Goal: Download file/media

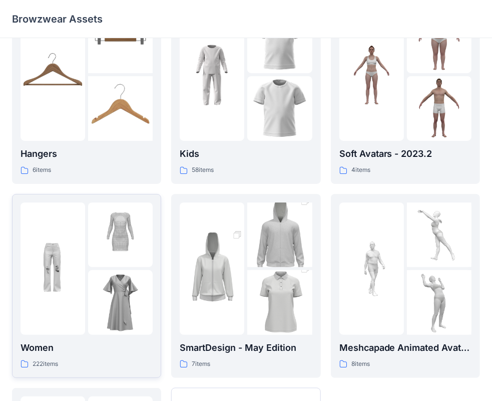
scroll to position [150, 0]
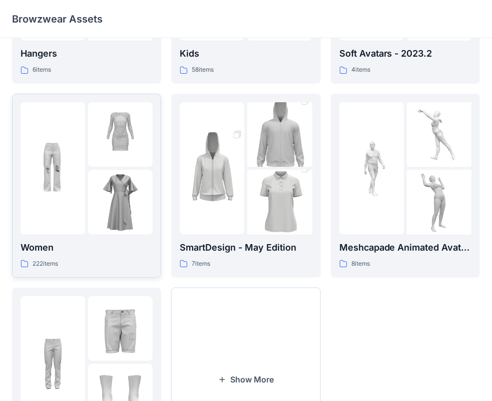
click at [69, 245] on p "Women" at bounding box center [87, 247] width 132 height 14
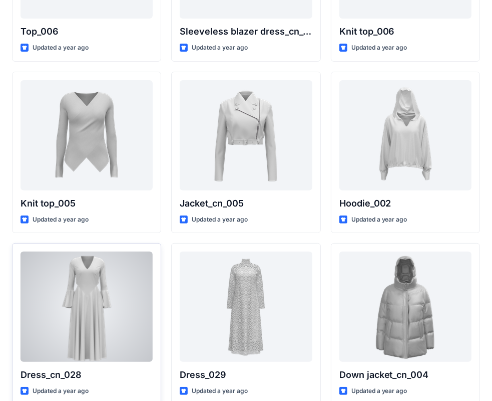
scroll to position [250, 0]
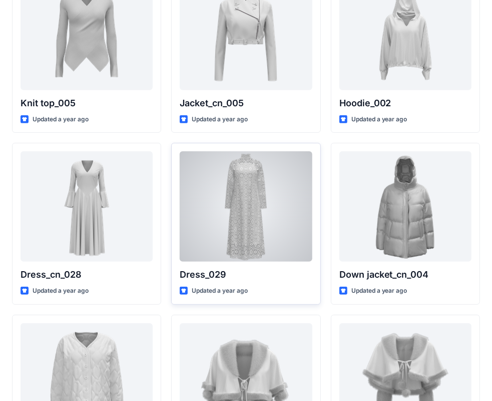
click at [250, 230] on div at bounding box center [246, 206] width 132 height 110
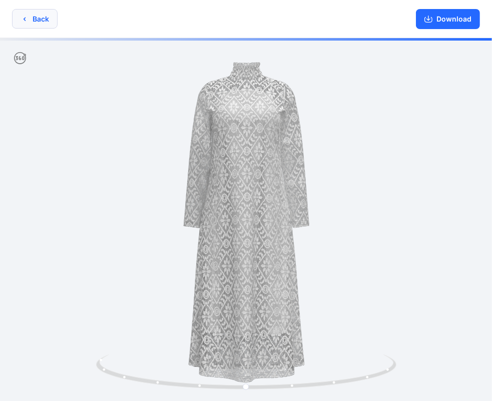
click at [38, 21] on button "Back" at bounding box center [35, 19] width 46 height 20
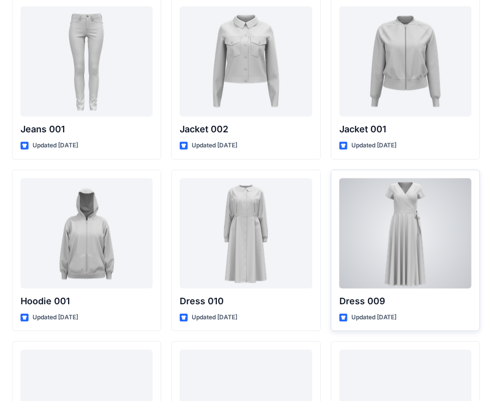
scroll to position [6157, 0]
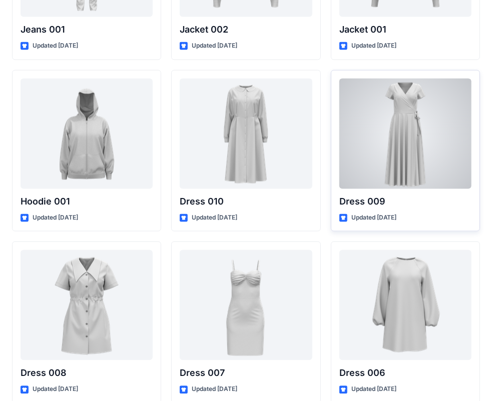
click at [410, 151] on div at bounding box center [406, 133] width 132 height 110
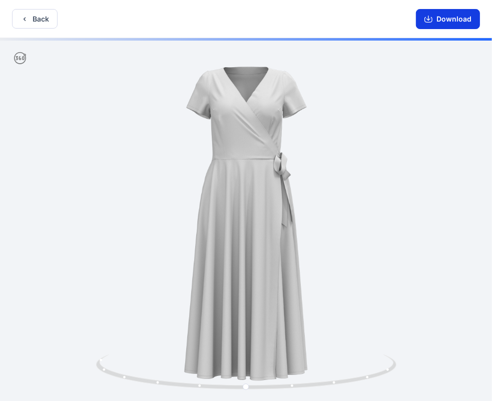
click at [456, 18] on button "Download" at bounding box center [448, 19] width 64 height 20
